Goal: Use online tool/utility: Utilize a website feature to perform a specific function

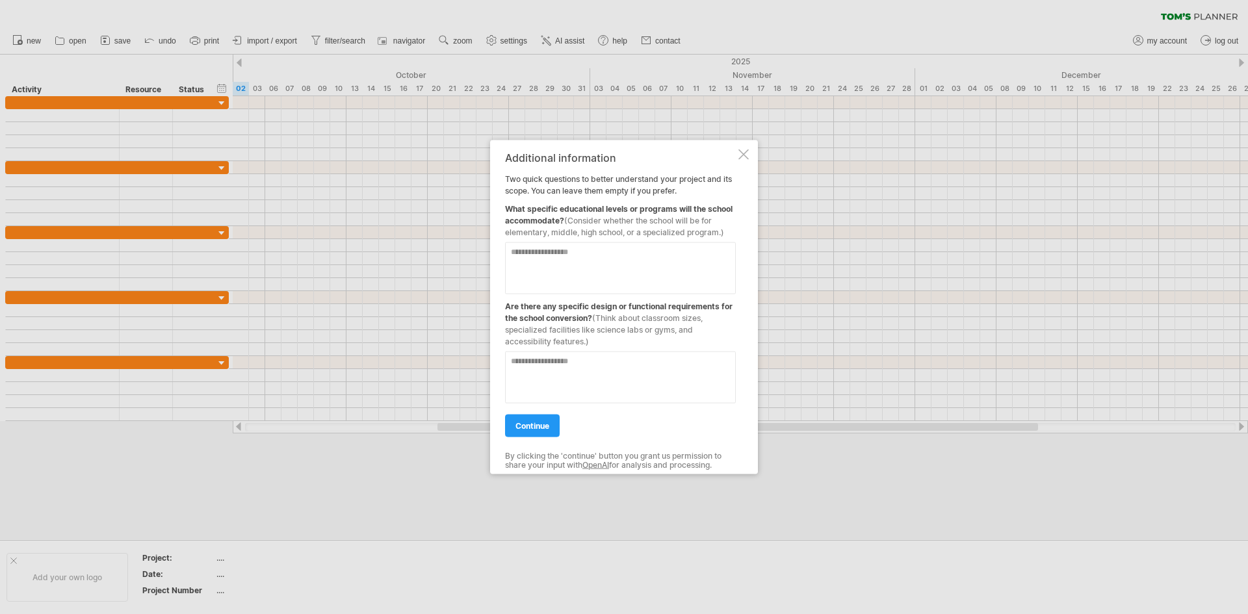
click at [581, 257] on textarea at bounding box center [620, 268] width 231 height 52
type textarea "**********"
click at [565, 374] on textarea at bounding box center [620, 377] width 231 height 52
click at [538, 425] on span "continue" at bounding box center [532, 426] width 34 height 10
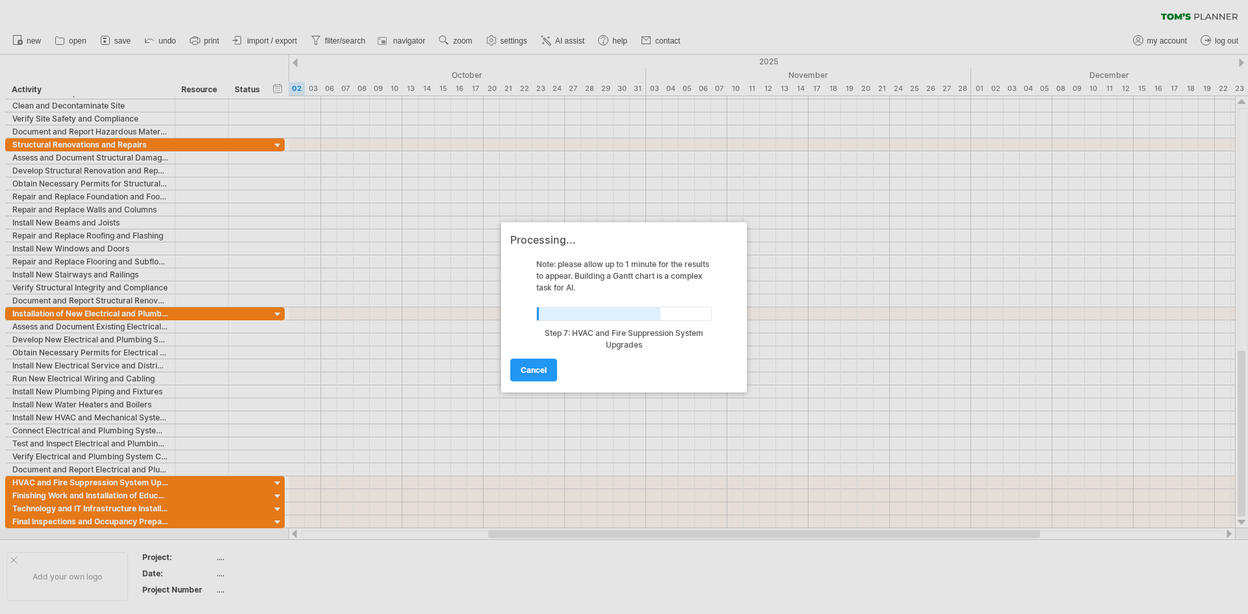
click at [280, 482] on div at bounding box center [624, 307] width 1248 height 614
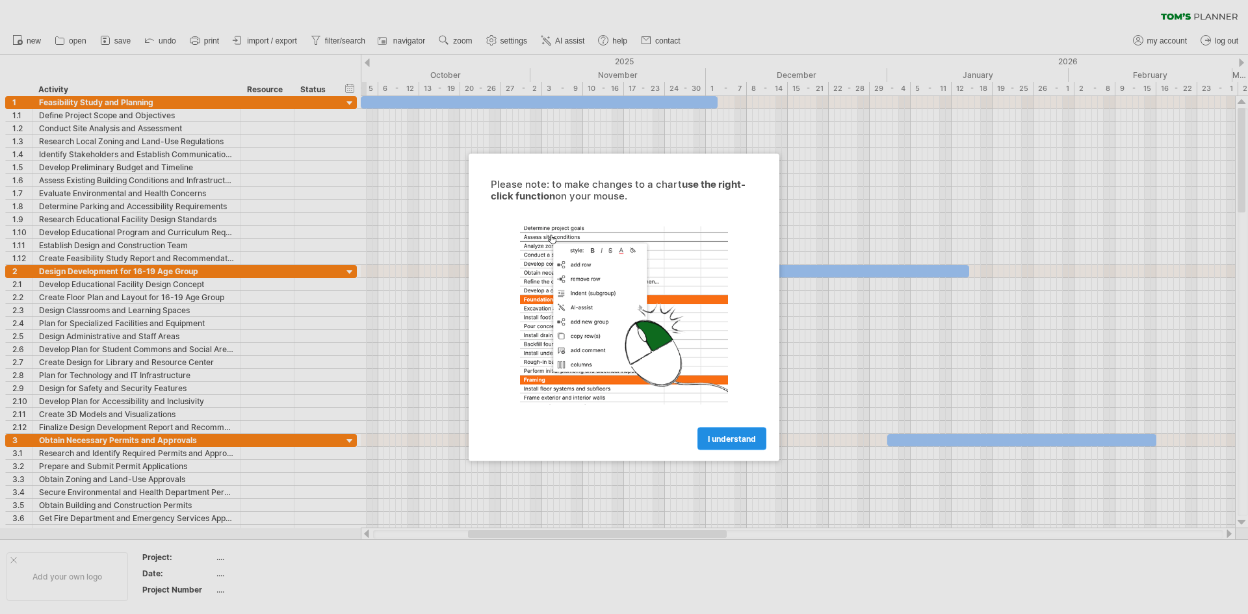
click at [742, 432] on link "I understand" at bounding box center [731, 438] width 69 height 23
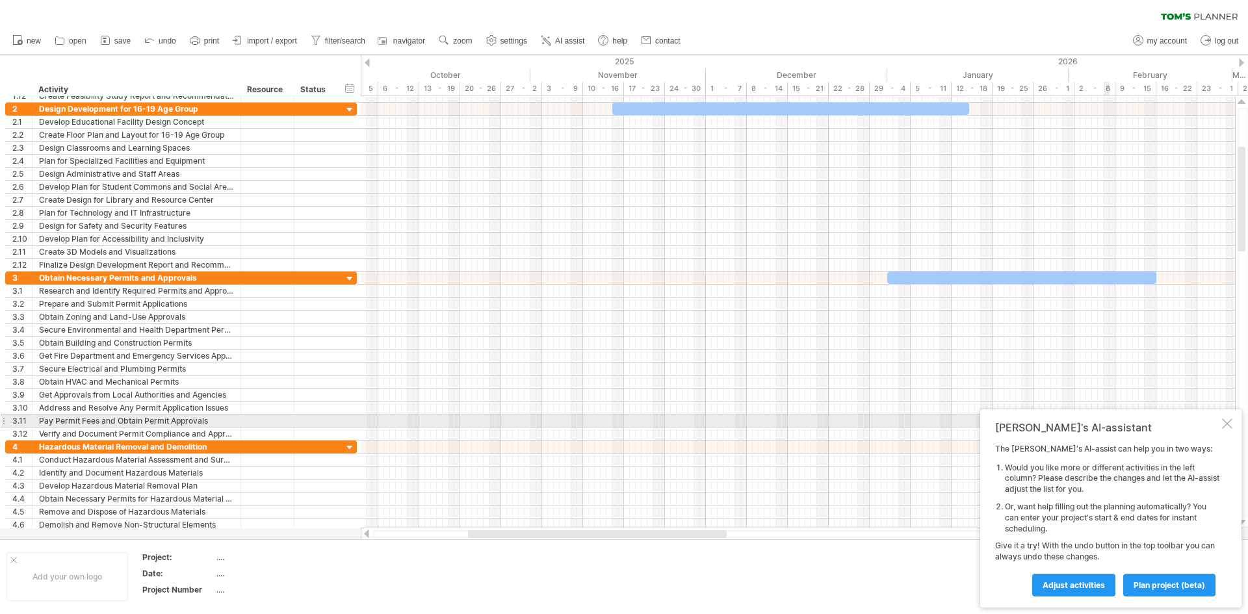
click at [1225, 424] on div at bounding box center [1227, 424] width 10 height 10
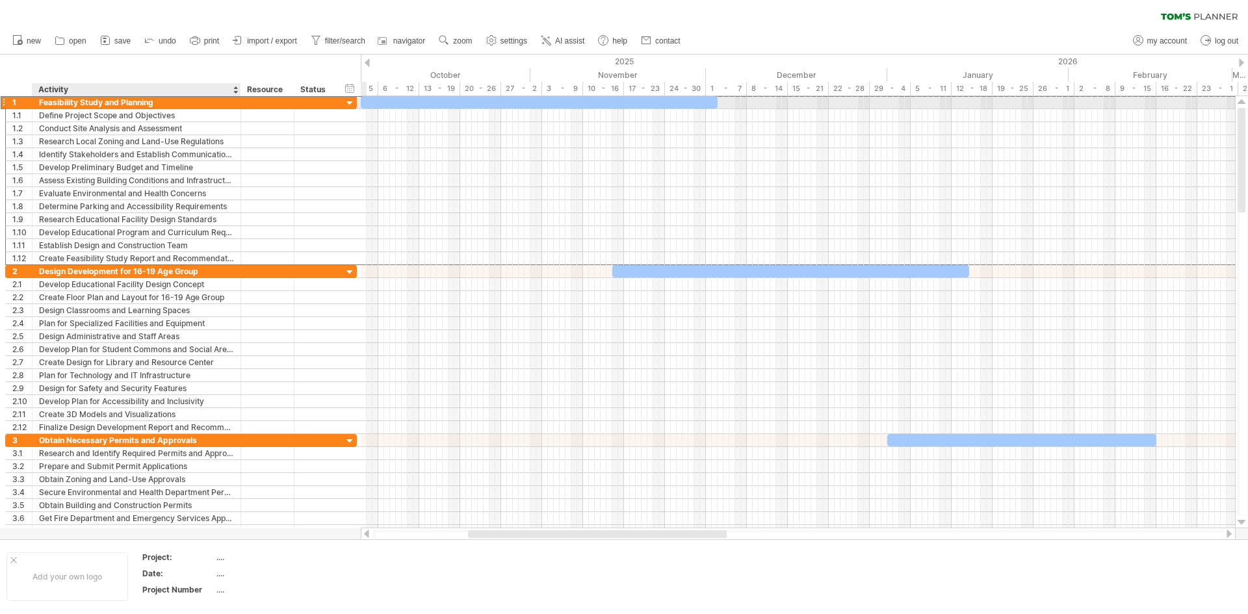
click at [109, 103] on div "Feasibility Study and Planning" at bounding box center [136, 102] width 195 height 12
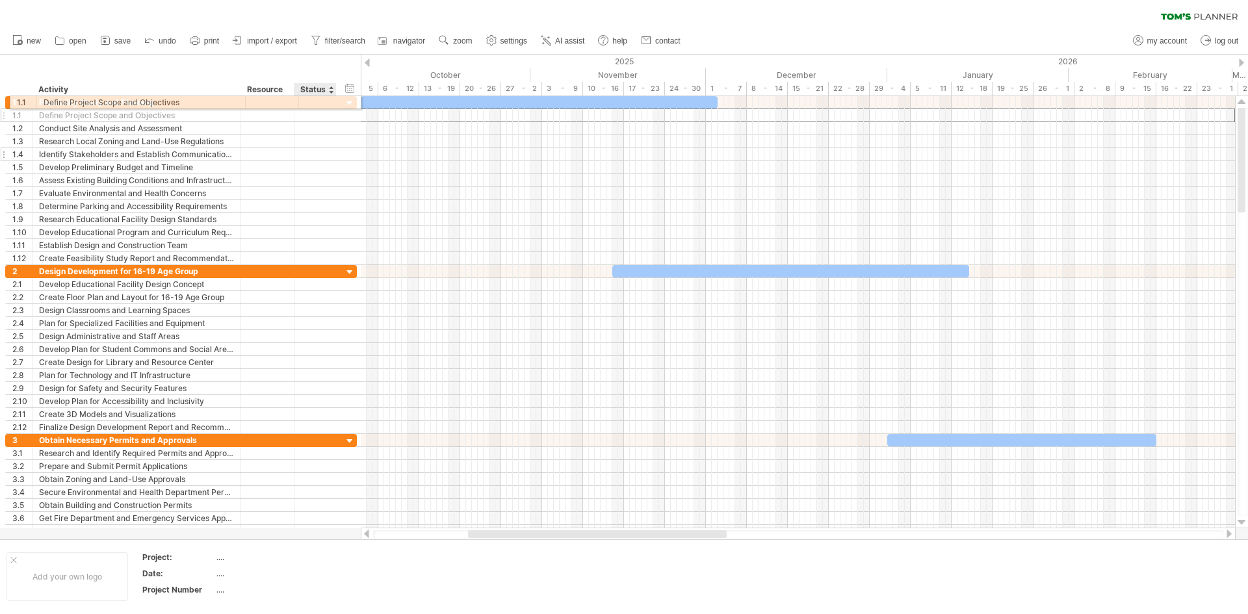
drag, startPoint x: 321, startPoint y: 116, endPoint x: 326, endPoint y: 150, distance: 34.1
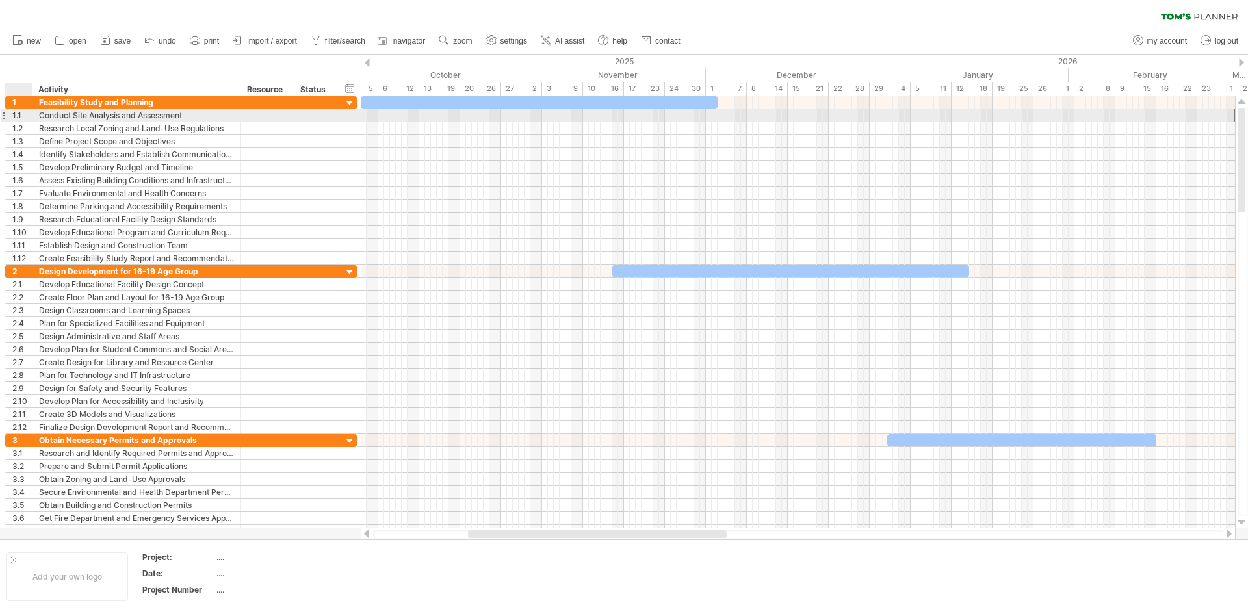
click at [21, 114] on div "1.1" at bounding box center [21, 115] width 19 height 12
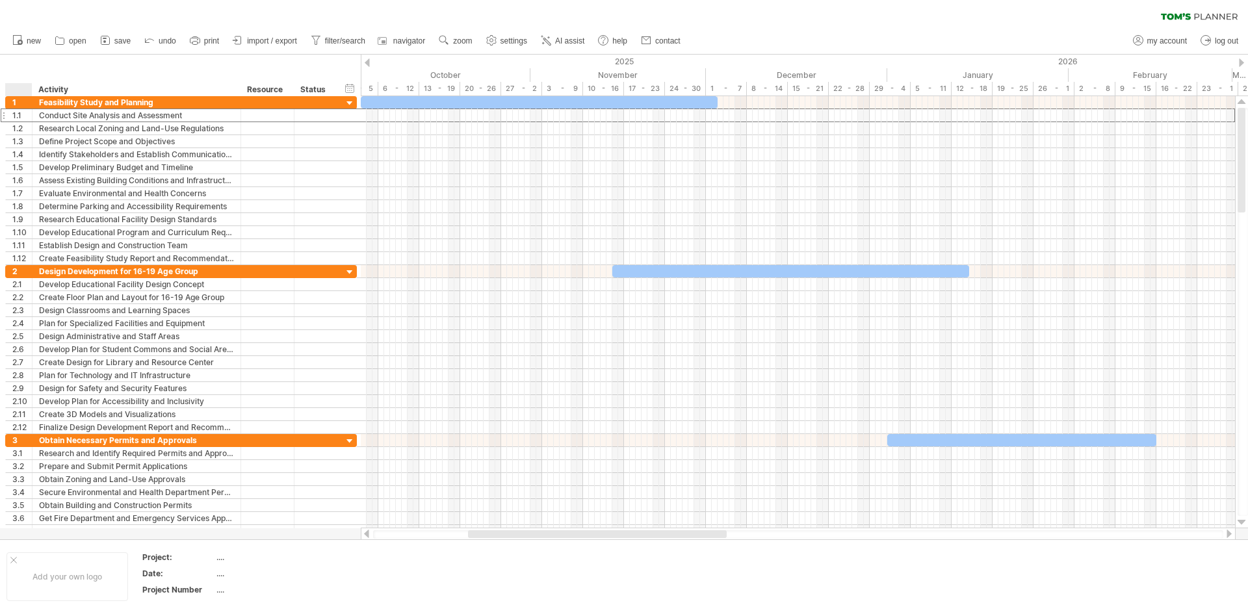
click at [16, 84] on div at bounding box center [21, 89] width 19 height 13
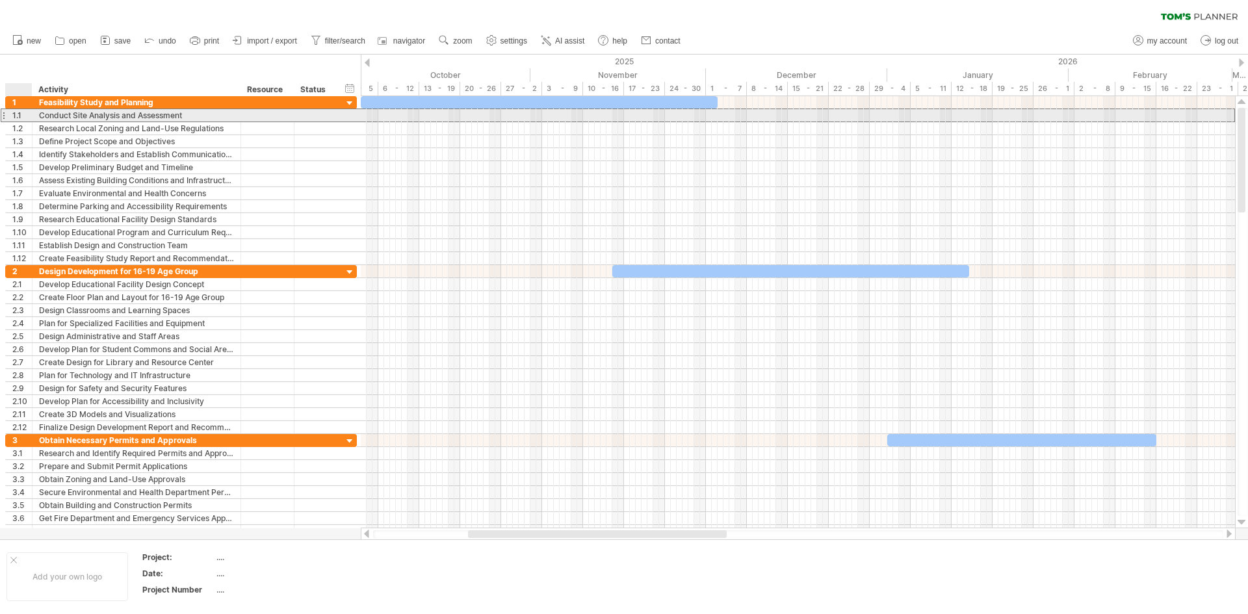
click at [21, 115] on div "1.1" at bounding box center [21, 115] width 19 height 12
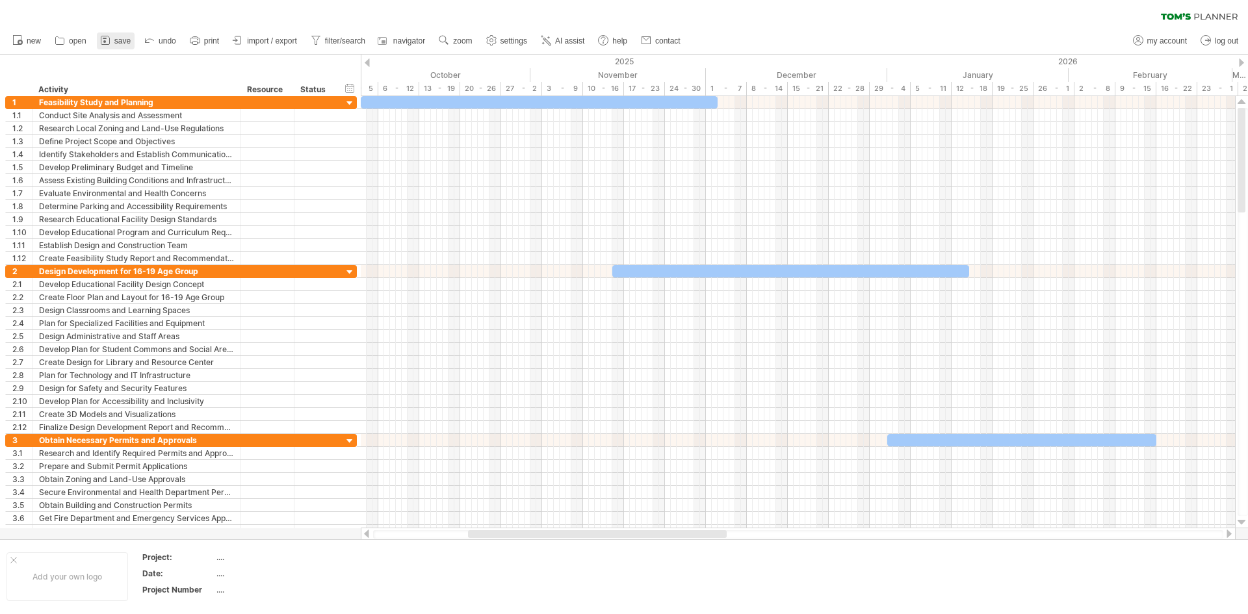
click at [122, 34] on link "save" at bounding box center [116, 40] width 38 height 17
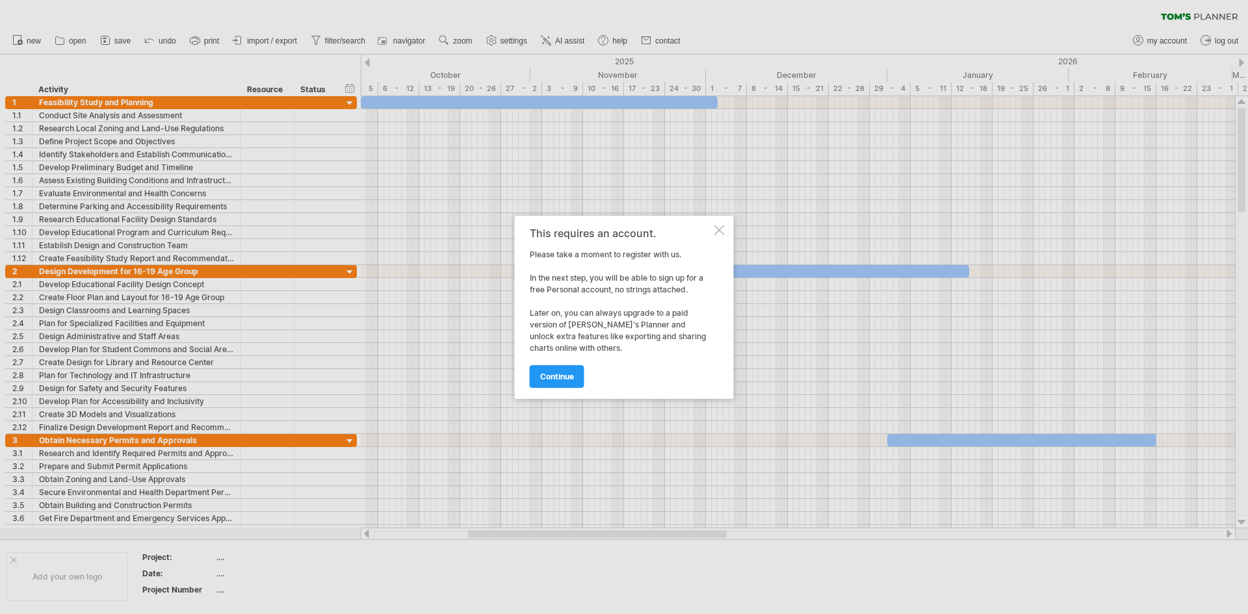
click at [716, 230] on div at bounding box center [719, 230] width 10 height 10
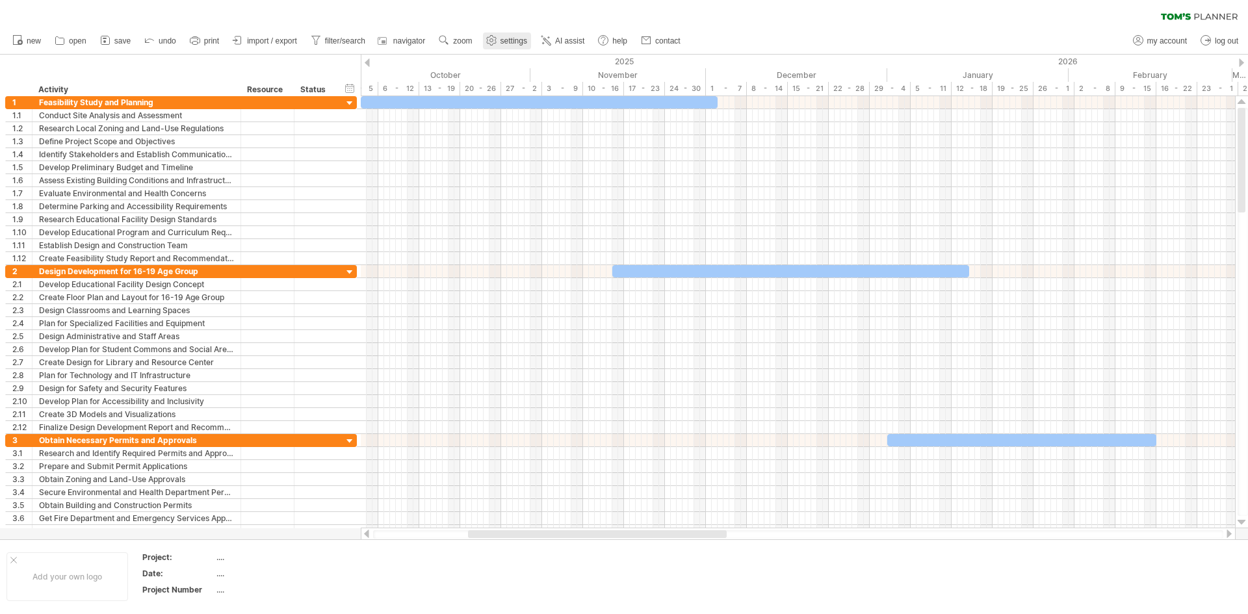
click at [506, 41] on span "settings" at bounding box center [513, 40] width 27 height 9
select select "*"
select select "**"
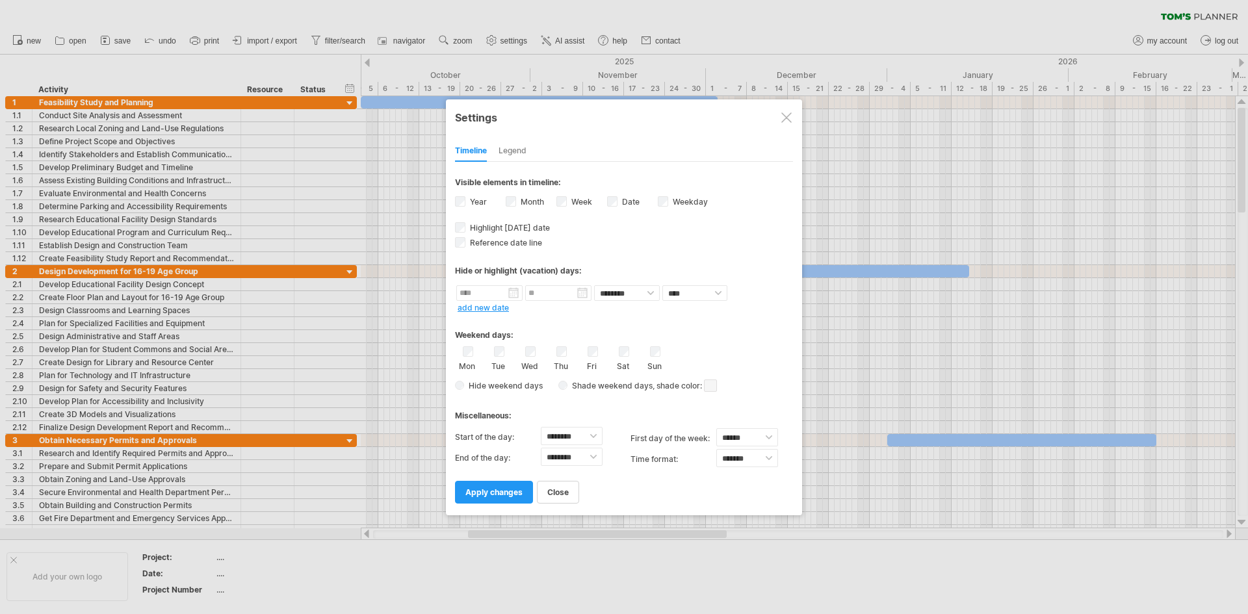
click at [788, 122] on div at bounding box center [786, 117] width 10 height 10
